Goal: Transaction & Acquisition: Purchase product/service

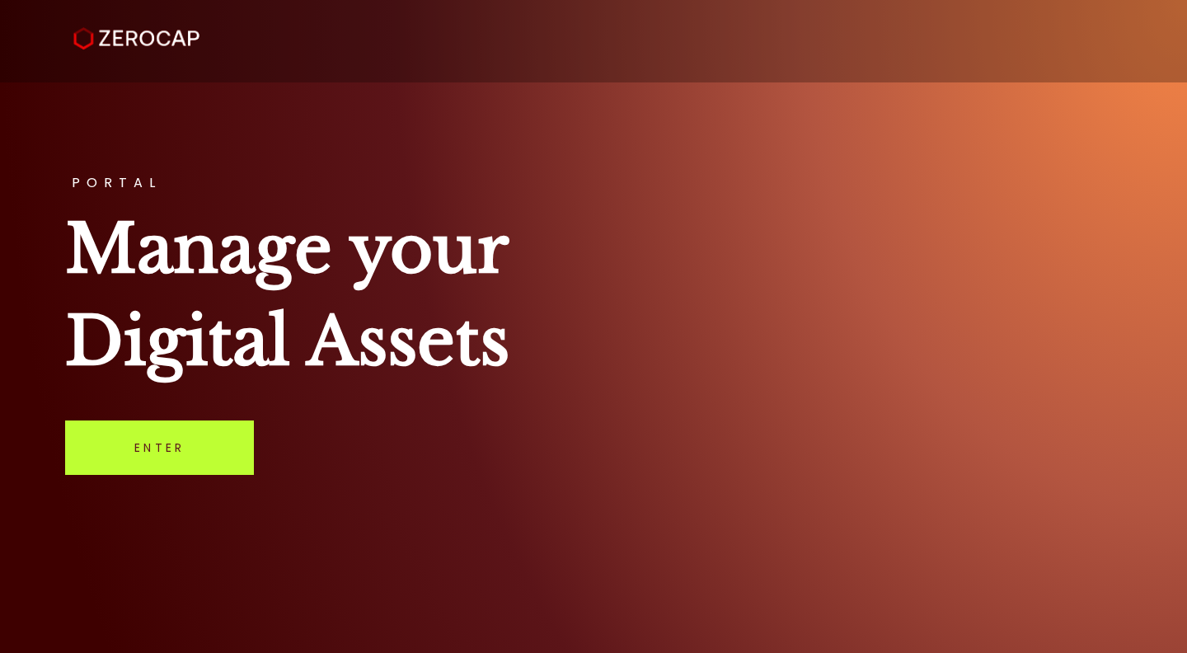
click at [174, 452] on link "Enter" at bounding box center [159, 447] width 189 height 54
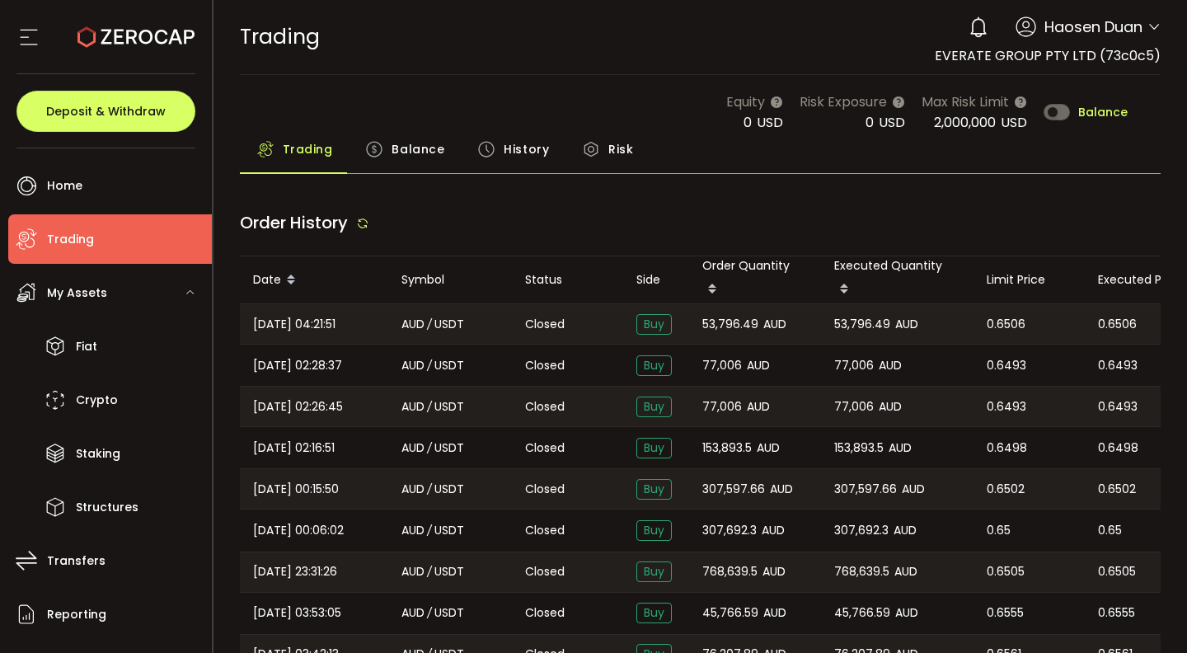
type input "***"
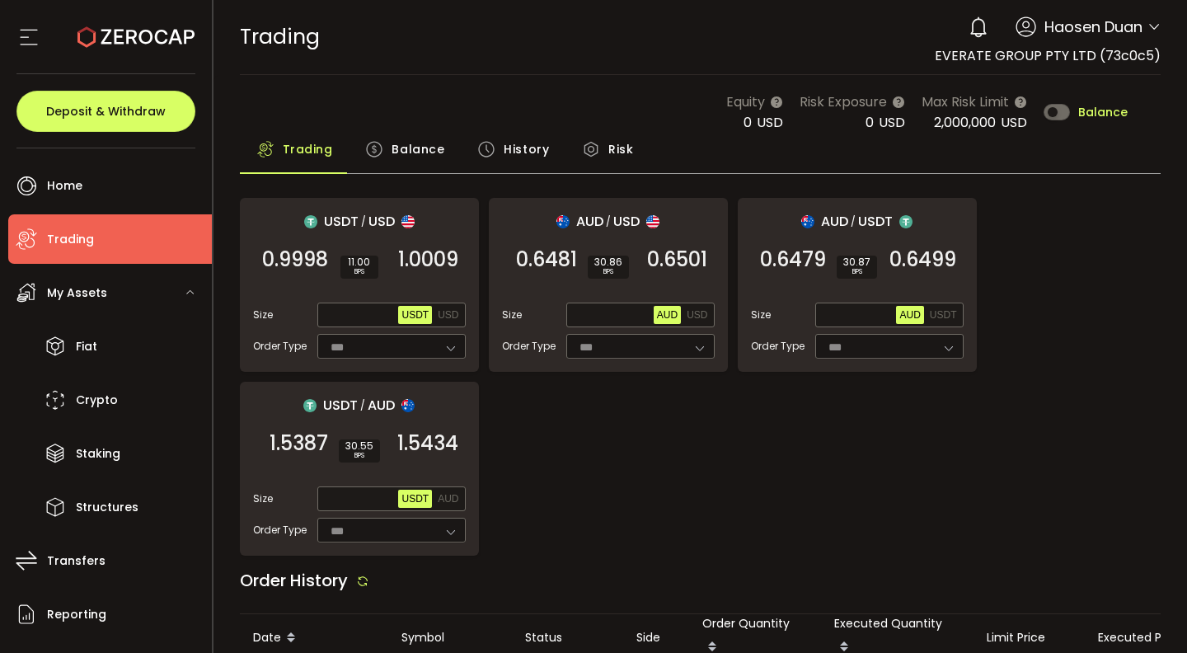
click at [1024, 238] on div "USDT / USD 0.9998 SELL 11.00 BPS 1.0009 BUY Size Max USDT USD Order Type *** FO…" at bounding box center [700, 377] width 921 height 358
